Goal: Task Accomplishment & Management: Use online tool/utility

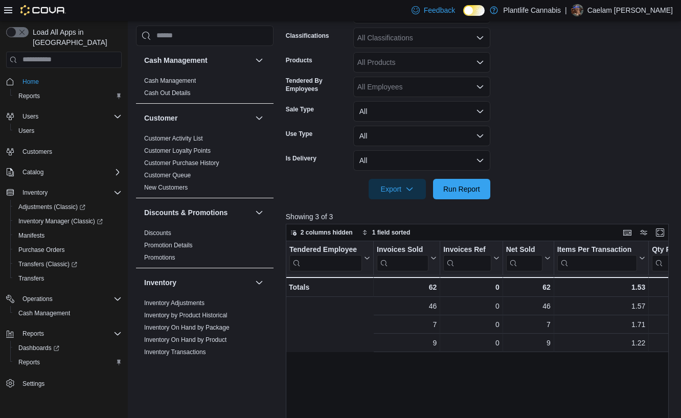
scroll to position [0, 193]
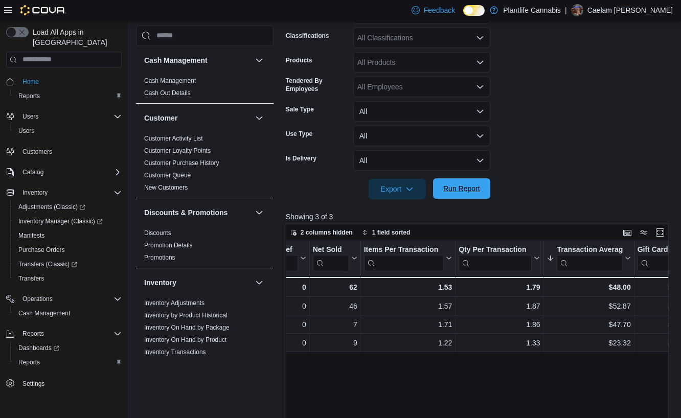
click at [453, 194] on span "Run Report" at bounding box center [461, 189] width 45 height 20
